Goal: Navigation & Orientation: Find specific page/section

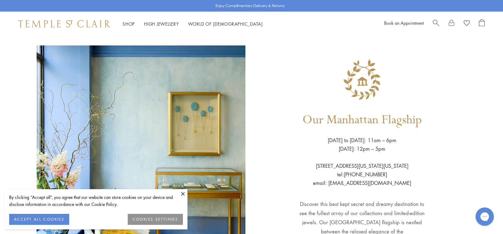
scroll to position [9, 0]
